Goal: Task Accomplishment & Management: Manage account settings

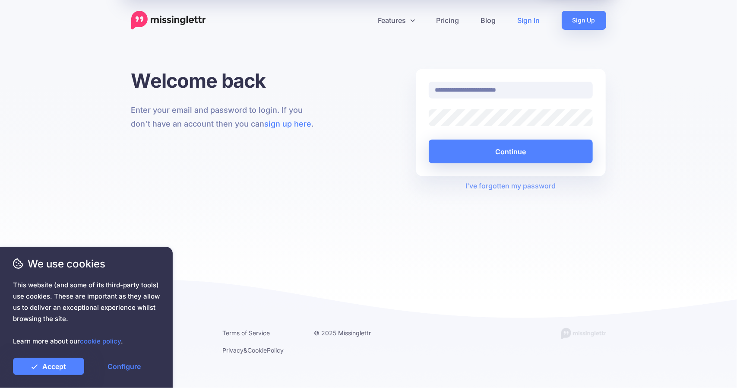
click at [429, 126] on div at bounding box center [429, 126] width 0 height 0
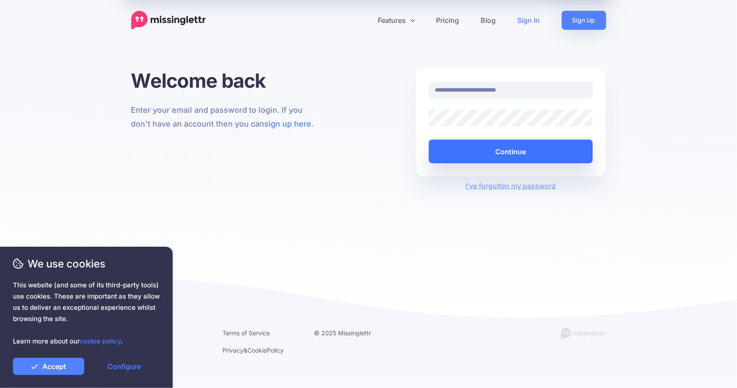
click at [504, 149] on button "Continue" at bounding box center [511, 151] width 164 height 24
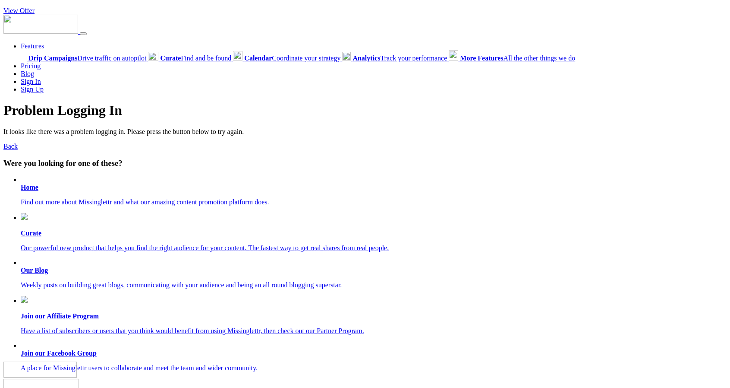
click at [22, 186] on b "Home" at bounding box center [30, 186] width 18 height 7
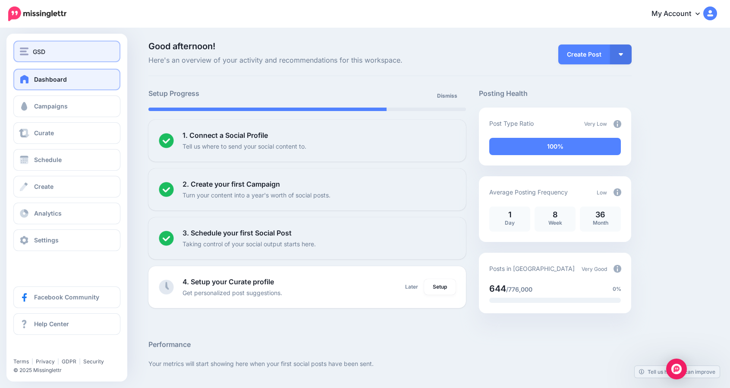
click at [45, 55] on span "GSD" at bounding box center [39, 52] width 13 height 10
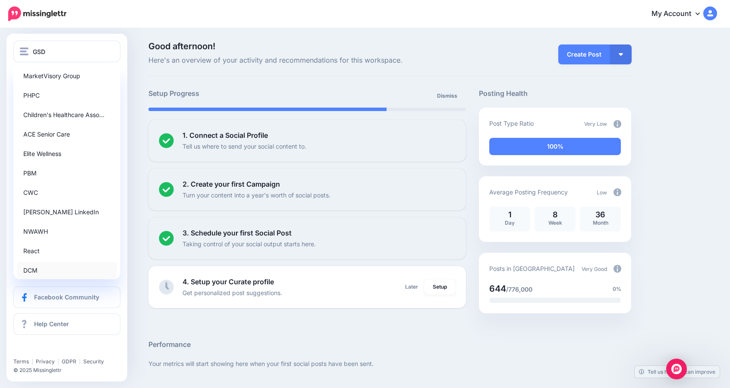
click at [34, 266] on link "DCM" at bounding box center [67, 270] width 100 height 17
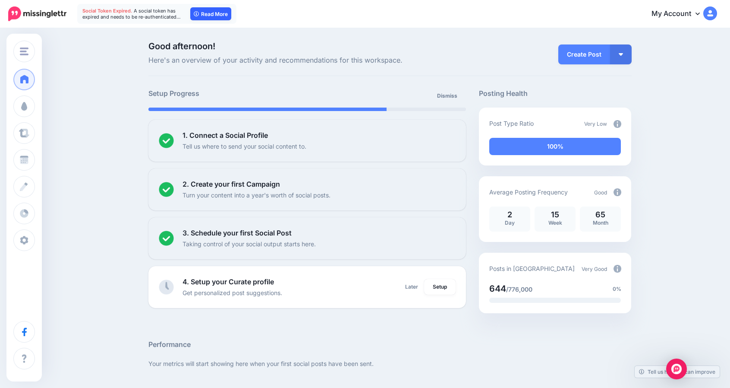
click at [208, 13] on link "Read More" at bounding box center [210, 13] width 41 height 13
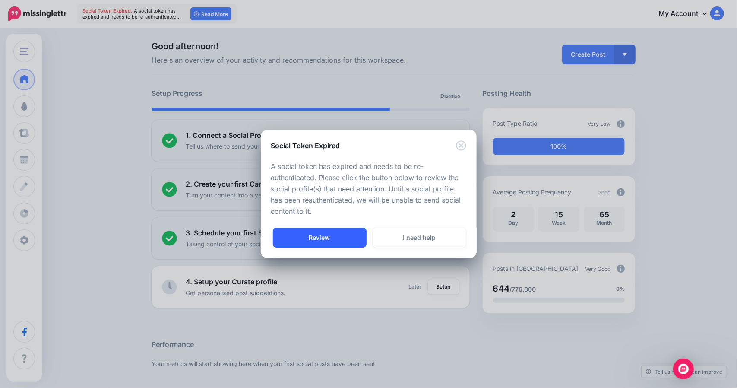
click at [320, 236] on link "Review" at bounding box center [320, 237] width 94 height 20
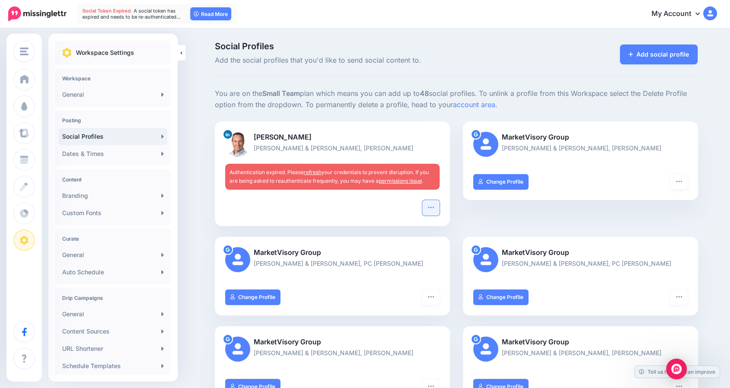
click at [432, 207] on icon "button" at bounding box center [431, 206] width 6 height 1
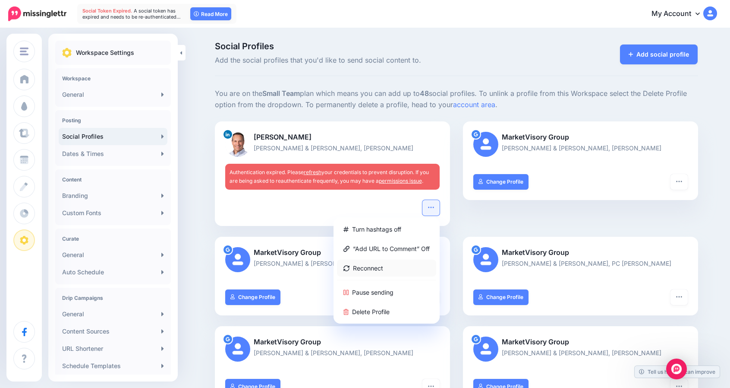
click at [373, 266] on link "Reconnect" at bounding box center [386, 267] width 99 height 17
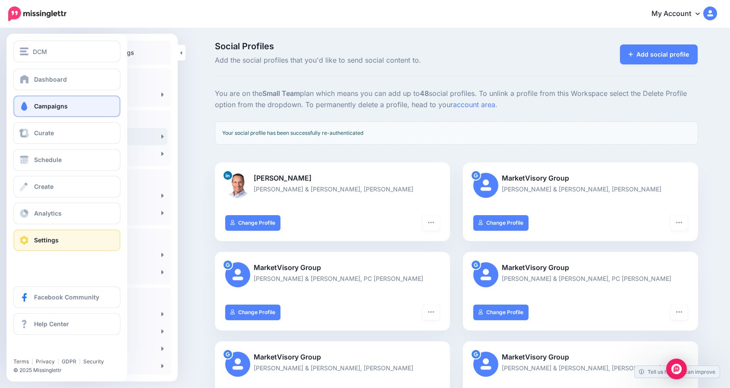
click at [47, 106] on span "Campaigns" at bounding box center [51, 105] width 34 height 7
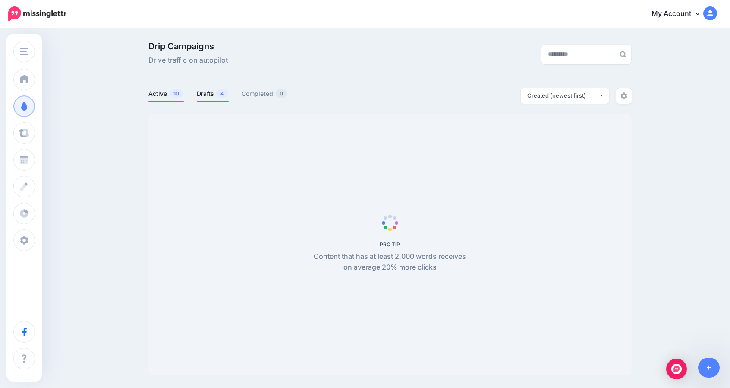
click at [206, 94] on link "Drafts 4" at bounding box center [213, 93] width 32 height 10
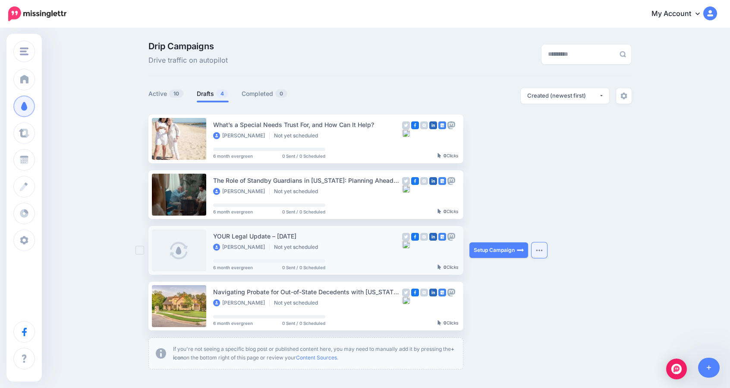
click at [541, 249] on img "button" at bounding box center [539, 250] width 7 height 3
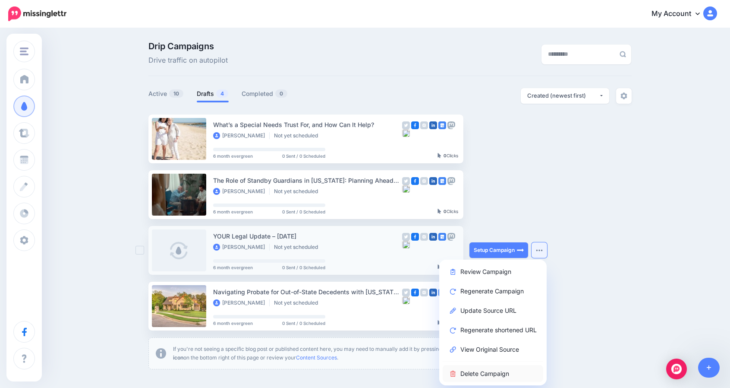
click at [480, 366] on link "Delete Campaign" at bounding box center [493, 373] width 101 height 17
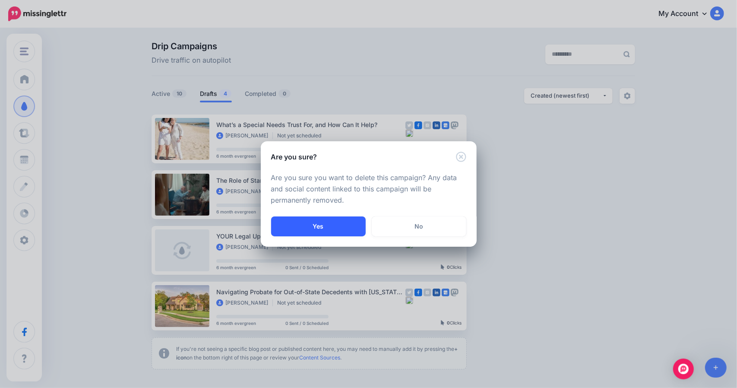
click at [321, 222] on button "Yes" at bounding box center [318, 226] width 95 height 20
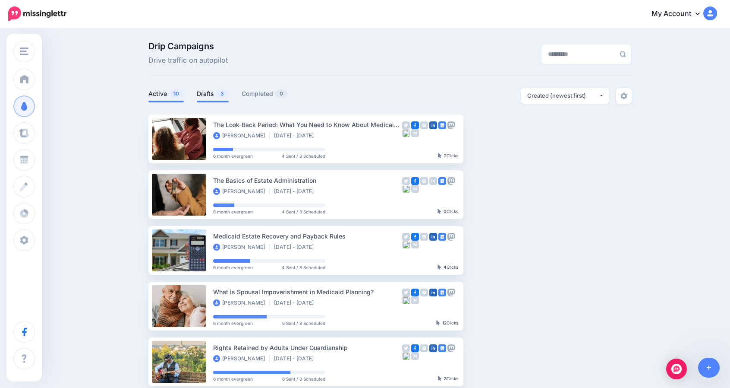
click at [215, 99] on li "Drafts 3" at bounding box center [213, 95] width 32 height 14
click at [209, 94] on link "Drafts 3" at bounding box center [213, 93] width 32 height 10
